Goal: Find specific page/section: Find specific page/section

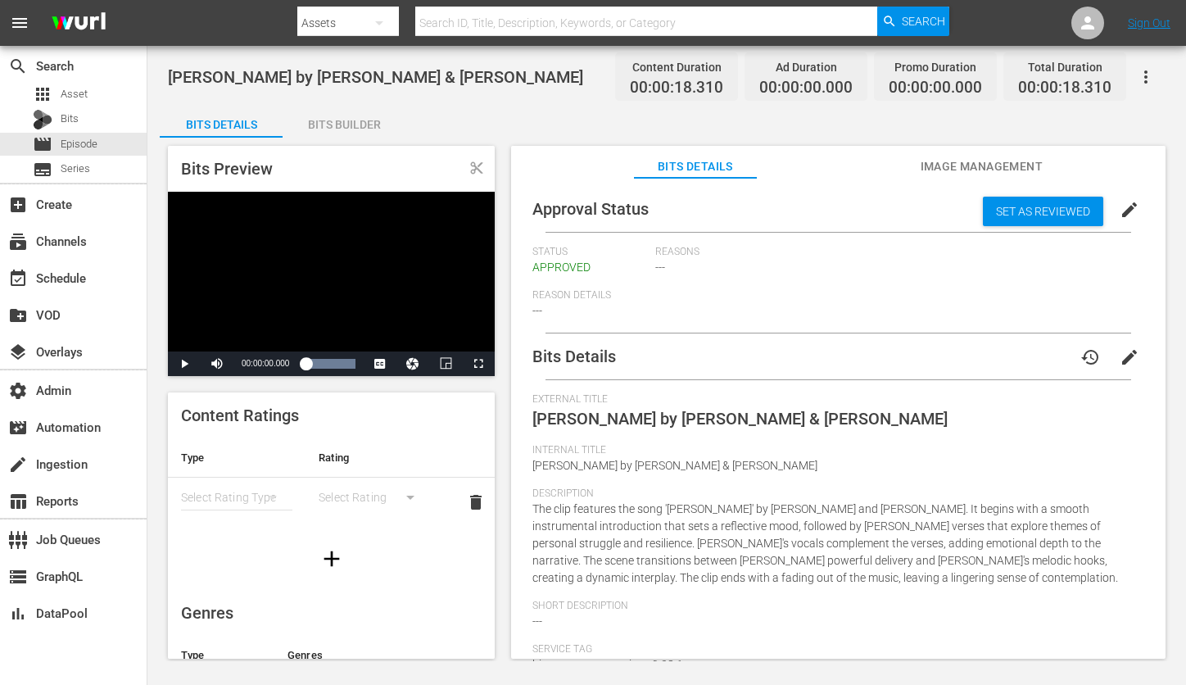
click at [498, 18] on input "text" at bounding box center [646, 22] width 462 height 39
paste input "39343801"
type input "39343801"
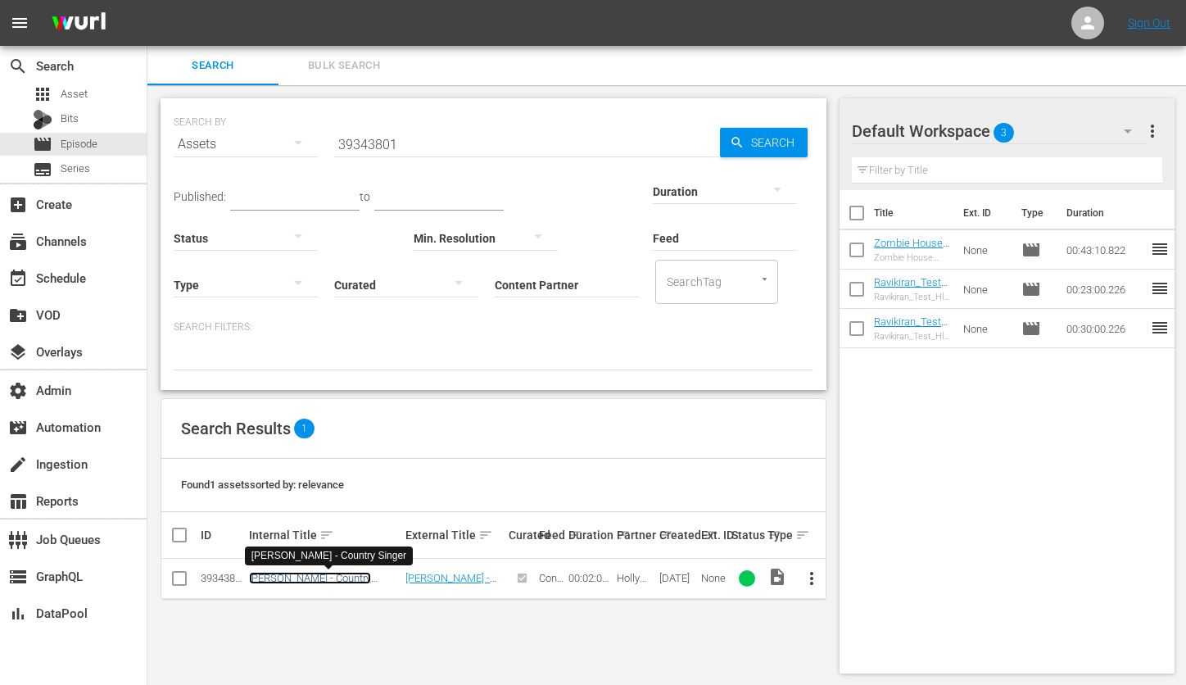
click at [312, 579] on link "[PERSON_NAME] - Country Singer" at bounding box center [310, 584] width 122 height 25
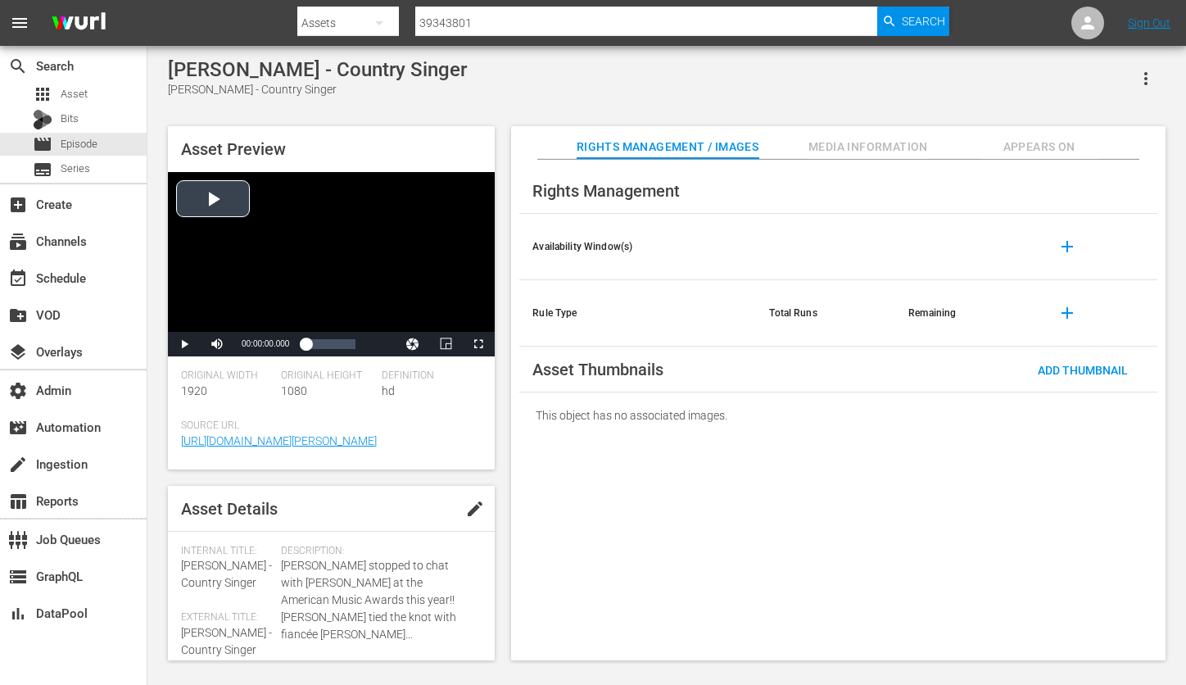
click at [229, 203] on div "Video Player" at bounding box center [331, 252] width 327 height 160
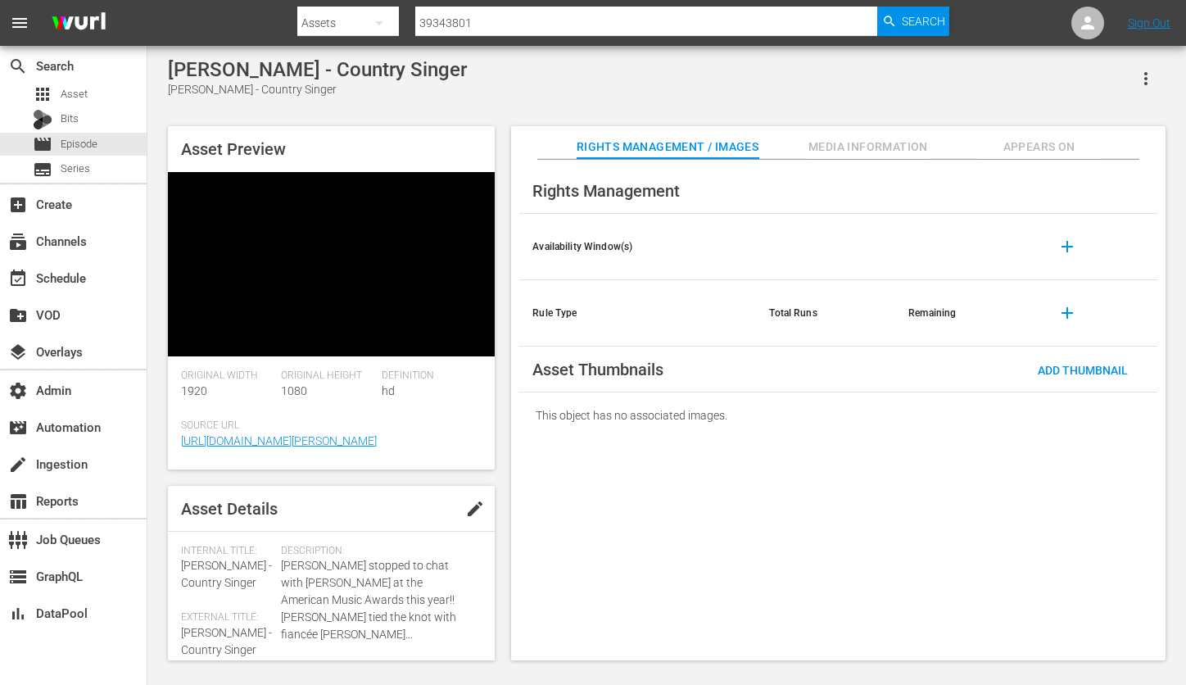
click at [872, 143] on span "Media Information" at bounding box center [868, 147] width 123 height 20
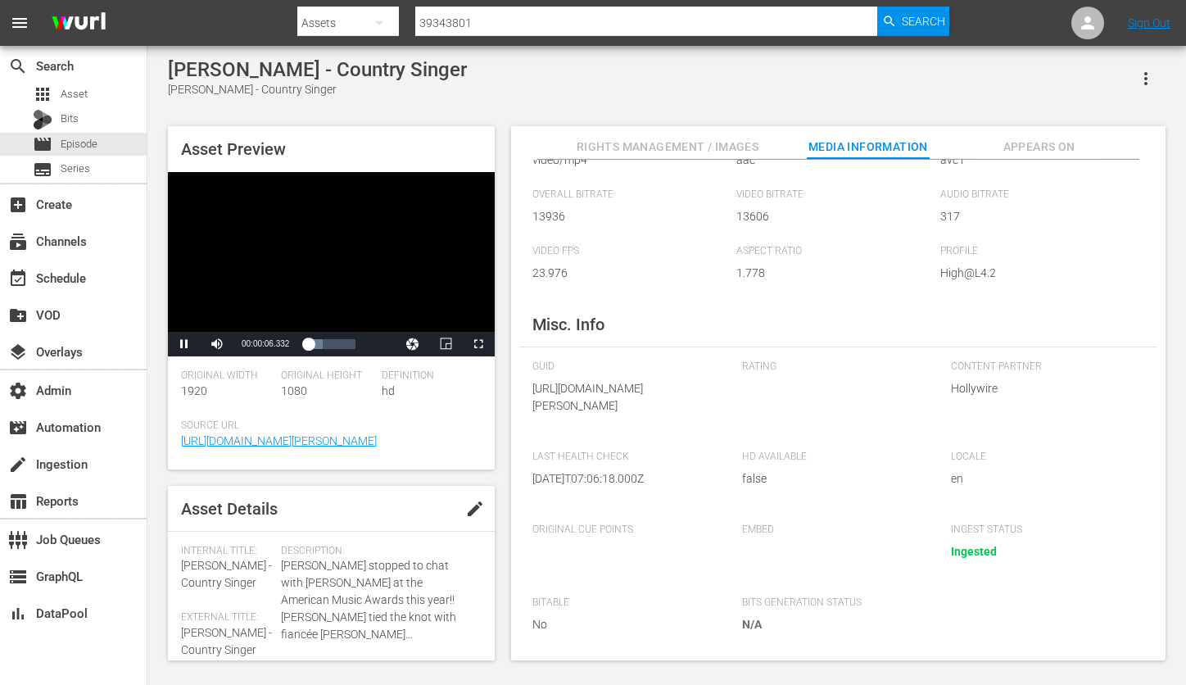
click at [310, 251] on div "Video Player" at bounding box center [331, 252] width 327 height 160
click at [184, 344] on span "Video Player" at bounding box center [184, 344] width 0 height 0
